Goal: Task Accomplishment & Management: Complete application form

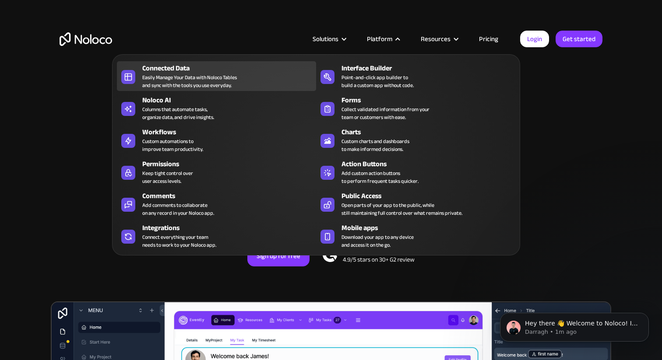
click at [211, 70] on div "Connected Data" at bounding box center [231, 68] width 178 height 11
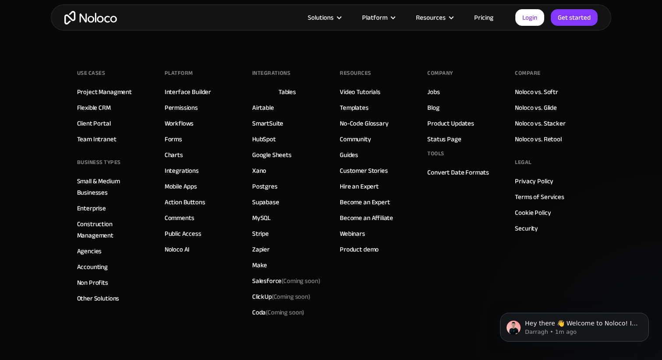
scroll to position [2514, 0]
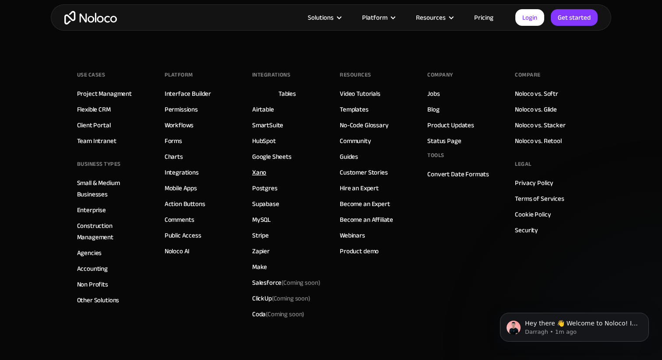
click at [258, 167] on link "Xano" at bounding box center [259, 172] width 14 height 11
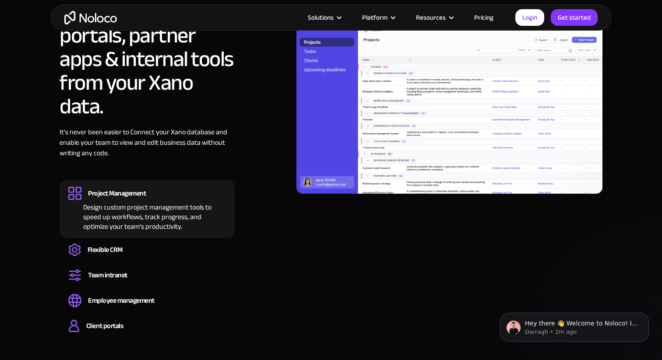
scroll to position [711, 0]
click at [406, 172] on img at bounding box center [449, 107] width 306 height 172
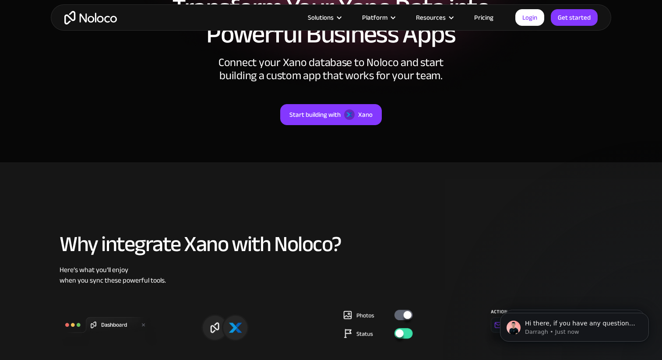
scroll to position [0, 0]
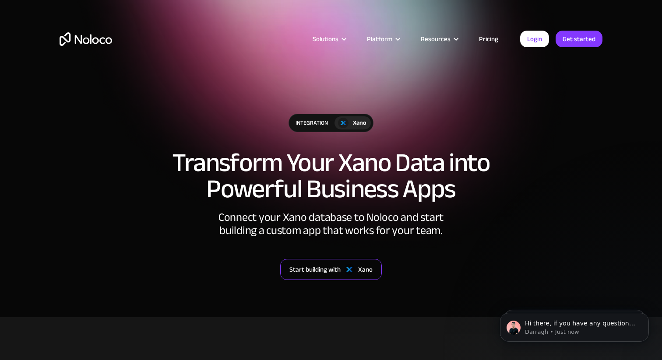
click at [318, 266] on div "Start building with" at bounding box center [314, 269] width 51 height 11
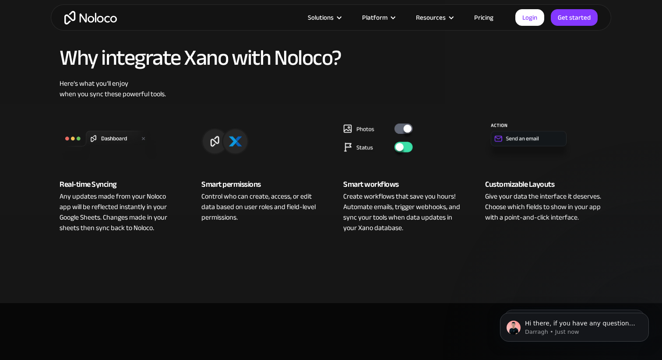
scroll to position [342, 0]
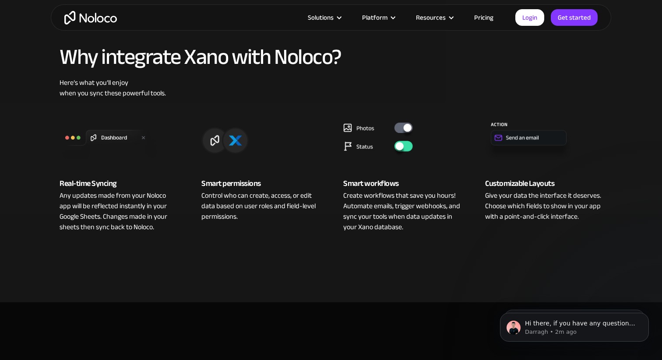
click at [487, 20] on link "Pricing" at bounding box center [483, 17] width 41 height 11
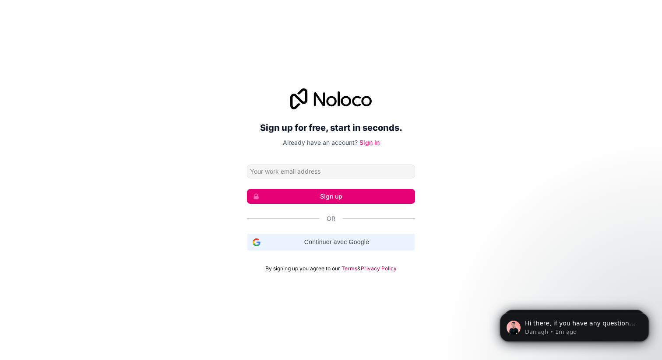
click at [368, 238] on span "Continuer avec Google" at bounding box center [336, 242] width 145 height 9
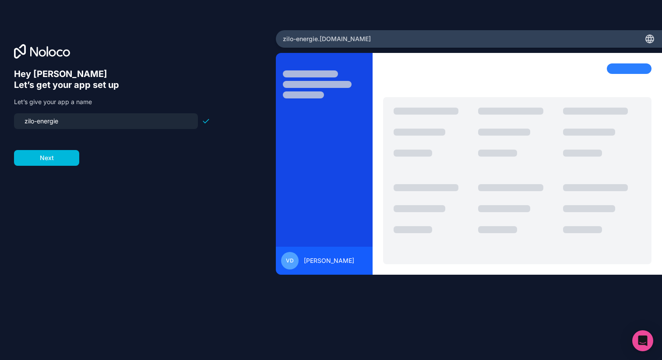
click at [59, 160] on button "Next" at bounding box center [46, 158] width 65 height 16
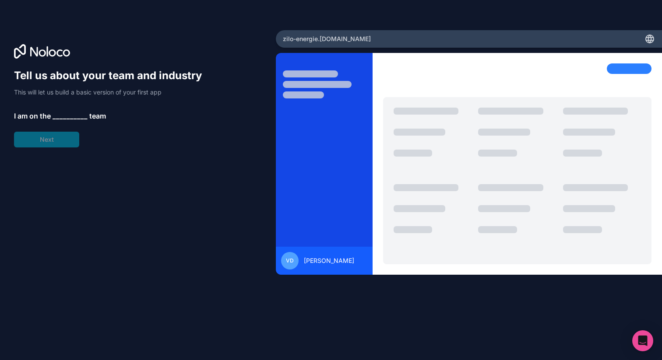
click at [66, 113] on span "__________" at bounding box center [70, 116] width 35 height 11
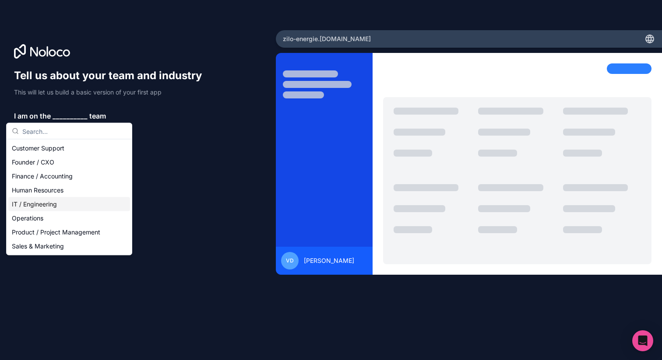
click at [51, 207] on div "IT / Engineering" at bounding box center [69, 204] width 122 height 14
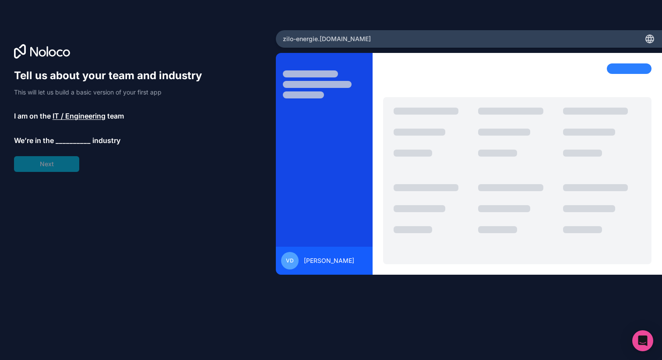
click at [74, 139] on span "__________" at bounding box center [73, 140] width 35 height 11
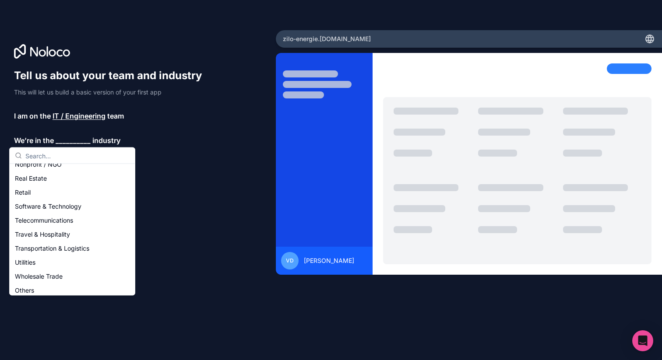
scroll to position [177, 0]
click at [83, 208] on div "Software & Technology" at bounding box center [72, 206] width 122 height 14
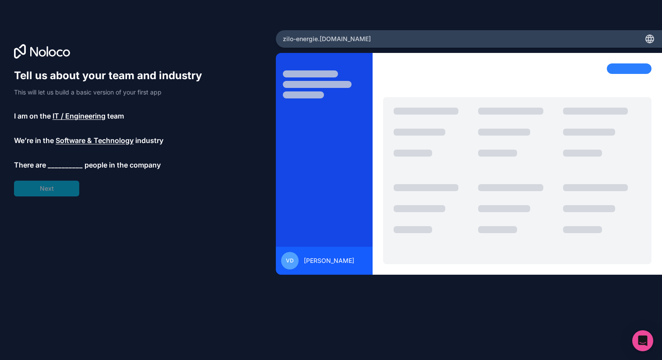
click at [64, 164] on span "__________" at bounding box center [65, 165] width 35 height 11
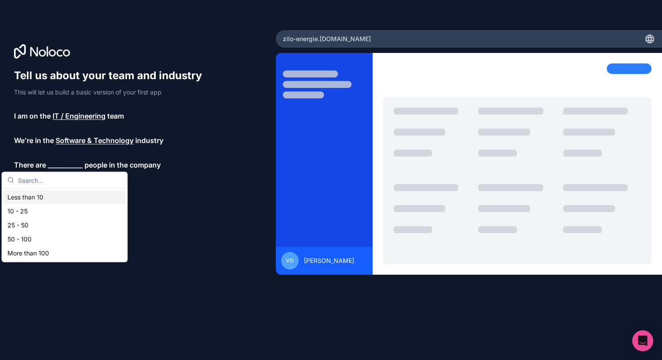
click at [59, 195] on div "Less than 10" at bounding box center [65, 197] width 122 height 14
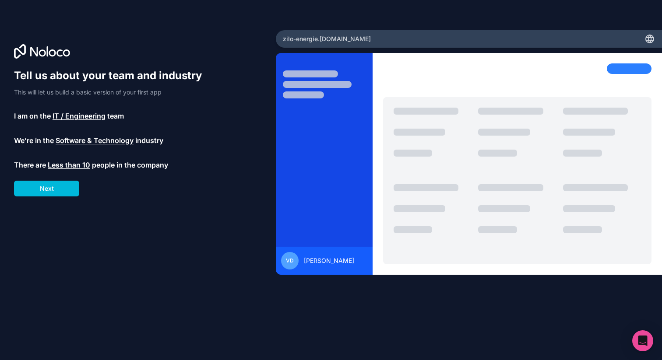
click at [60, 190] on button "Next" at bounding box center [46, 189] width 65 height 16
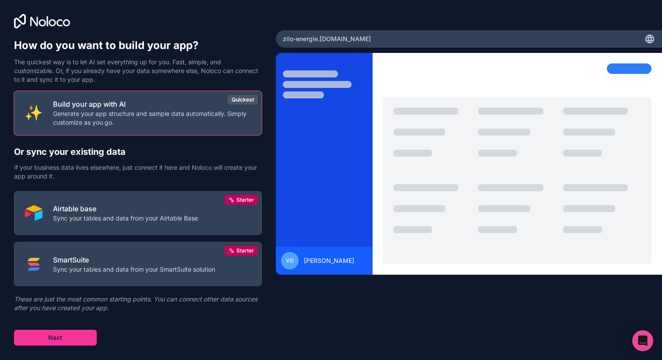
click at [83, 342] on button "Next" at bounding box center [55, 338] width 83 height 16
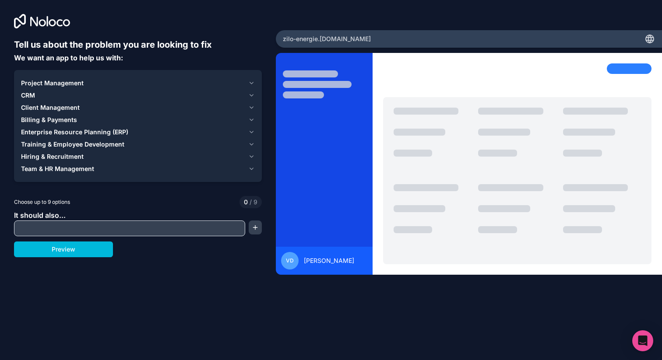
click at [249, 80] on icon "button" at bounding box center [251, 83] width 7 height 7
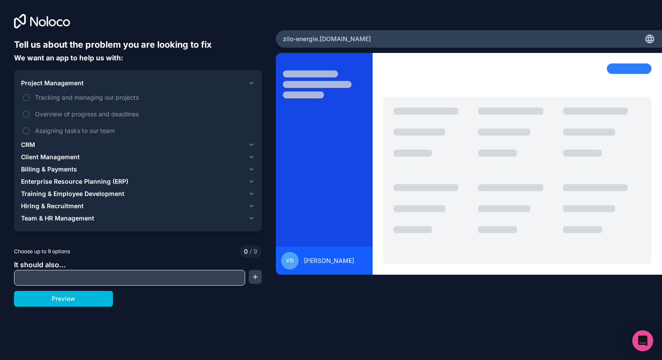
click at [120, 98] on span "Tracking and managing our projects" at bounding box center [144, 97] width 218 height 9
click at [30, 98] on button "Tracking and managing our projects" at bounding box center [26, 97] width 7 height 7
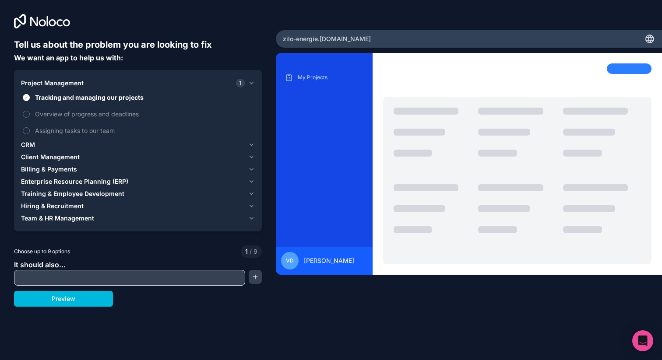
click at [89, 302] on button "Preview" at bounding box center [63, 299] width 99 height 16
click at [66, 156] on span "Client Management" at bounding box center [50, 157] width 59 height 9
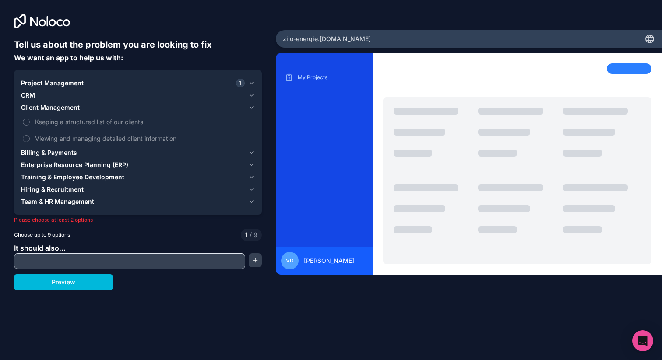
click at [95, 123] on span "Keeping a structured list of our clients" at bounding box center [144, 121] width 218 height 9
click at [30, 123] on button "Keeping a structured list of our clients" at bounding box center [26, 122] width 7 height 7
click at [72, 153] on span "Billing & Payments" at bounding box center [49, 152] width 56 height 9
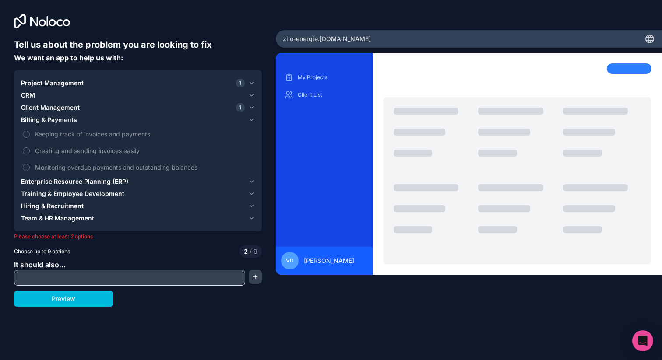
click at [72, 168] on span "Monitoring overdue payments and outstanding balances" at bounding box center [144, 167] width 218 height 9
click at [30, 168] on button "Monitoring overdue payments and outstanding balances" at bounding box center [26, 167] width 7 height 7
click at [87, 302] on button "Preview" at bounding box center [63, 299] width 99 height 16
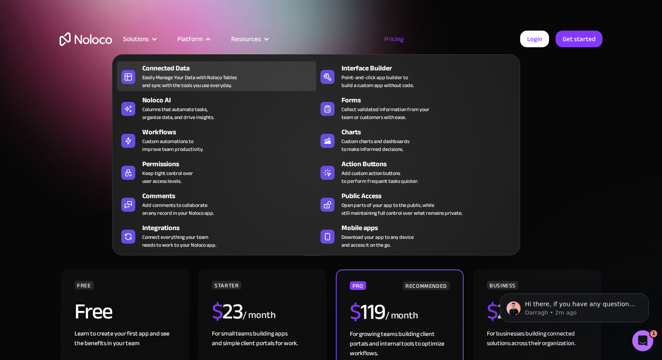
click at [179, 74] on div "Easily Manage Your Data with Noloco Tables and sync with the tools you use ever…" at bounding box center [189, 82] width 95 height 16
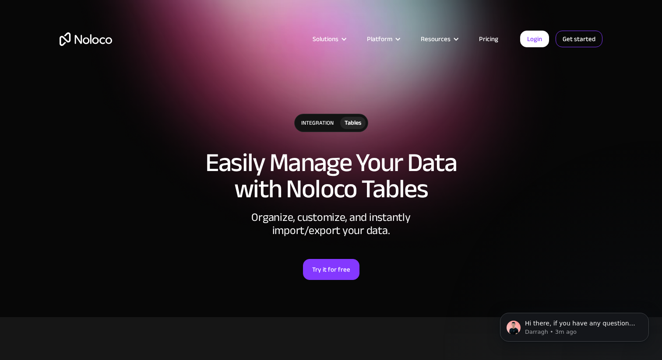
click at [586, 41] on link "Get started" at bounding box center [578, 39] width 47 height 17
click at [486, 34] on link "Pricing" at bounding box center [488, 38] width 41 height 11
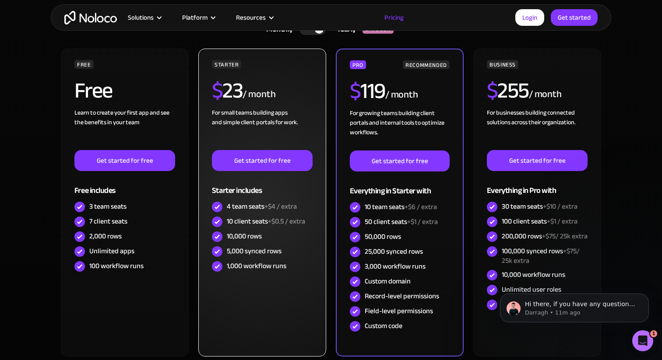
scroll to position [237, 0]
